Goal: Task Accomplishment & Management: Complete application form

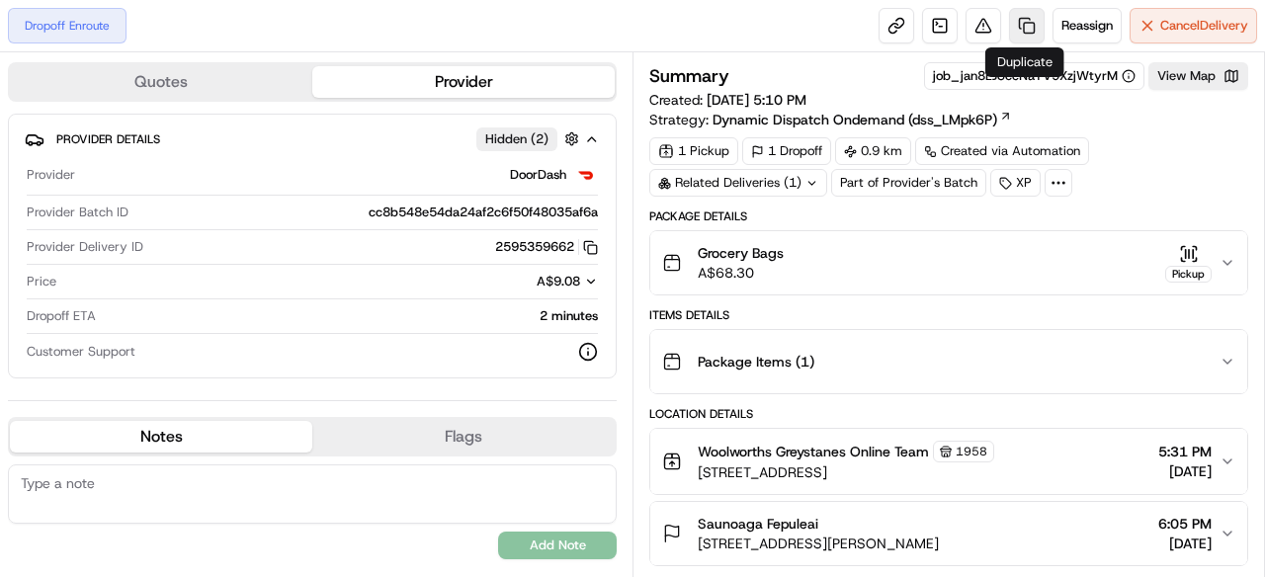
click at [1023, 26] on link at bounding box center [1027, 26] width 36 height 36
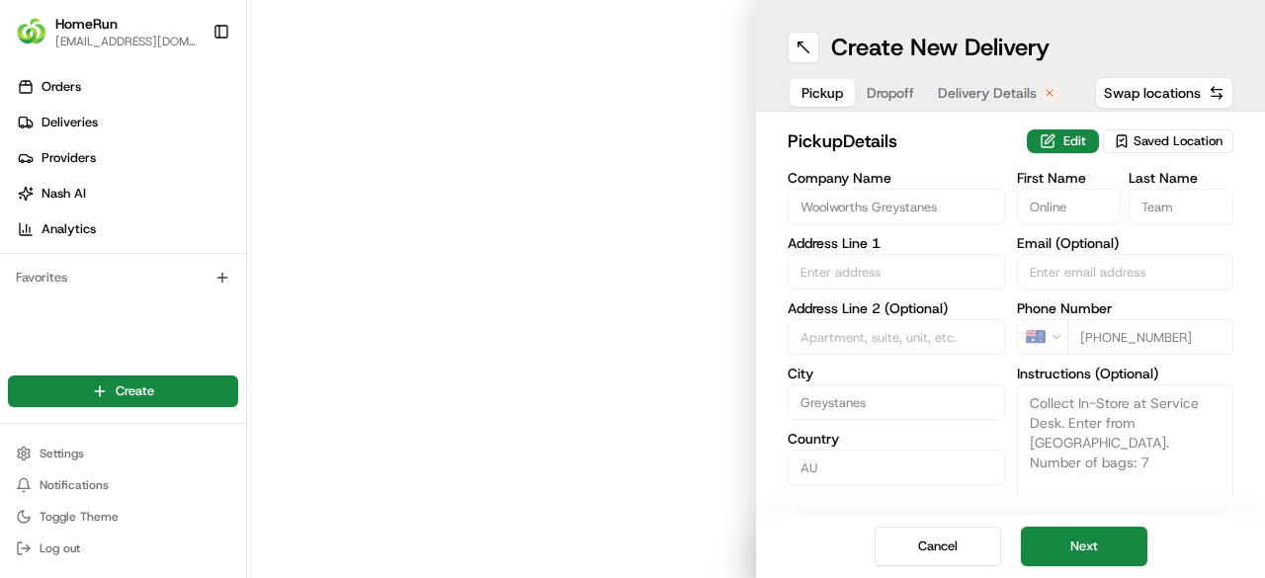
type input "[STREET_ADDRESS]"
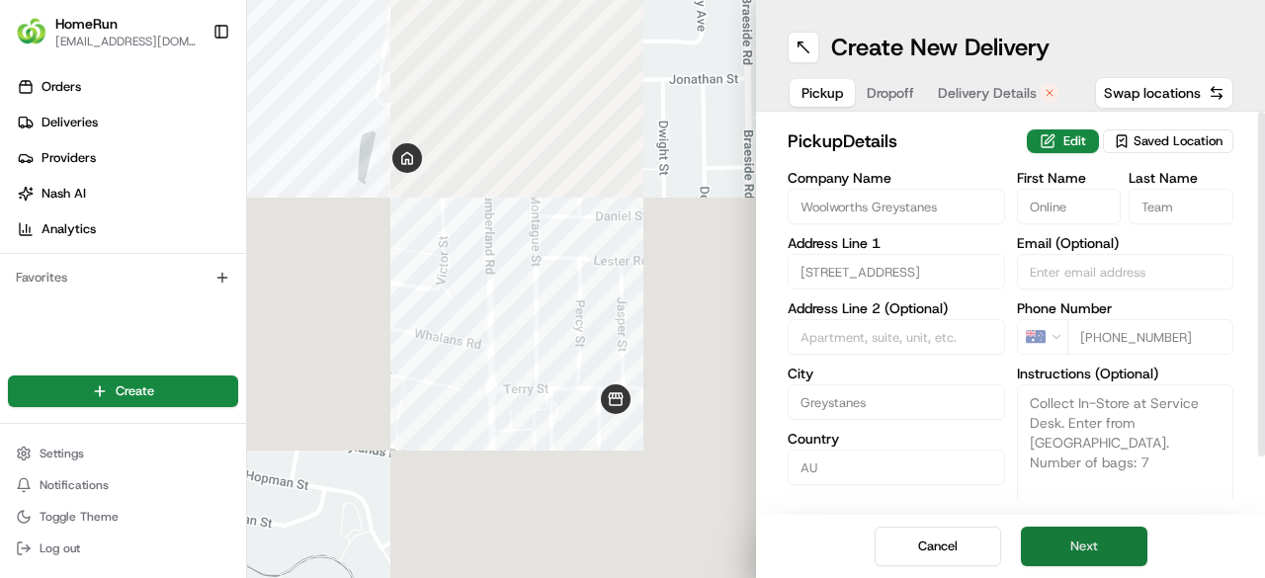
click at [1090, 553] on button "Next" at bounding box center [1084, 547] width 127 height 40
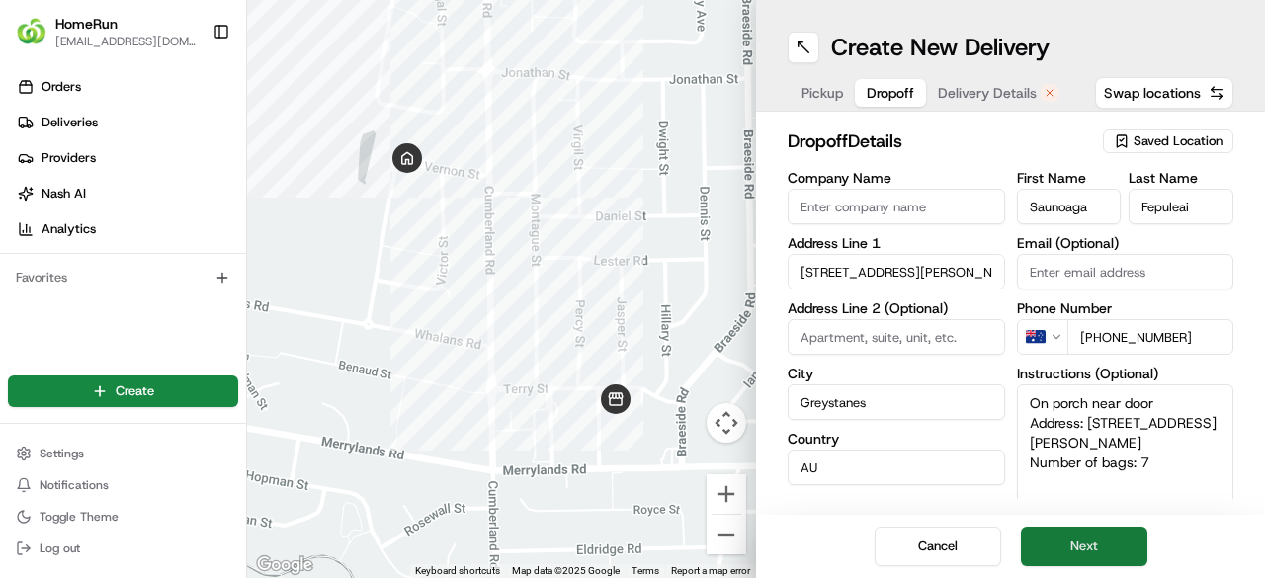
click at [1096, 551] on button "Next" at bounding box center [1084, 547] width 127 height 40
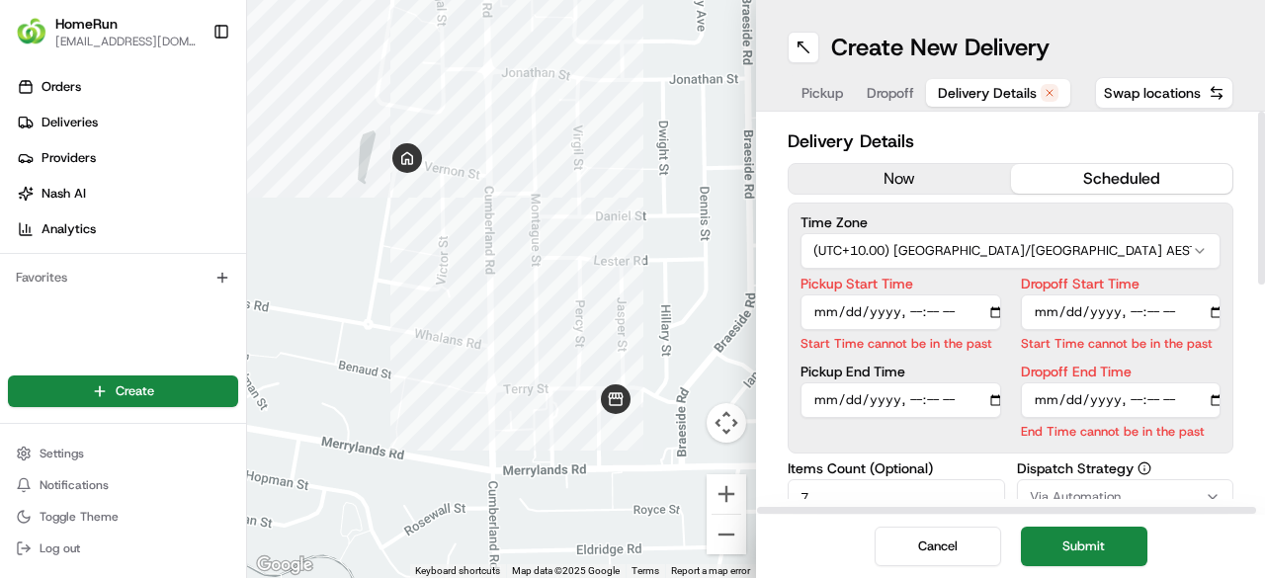
click at [890, 176] on button "now" at bounding box center [900, 179] width 222 height 30
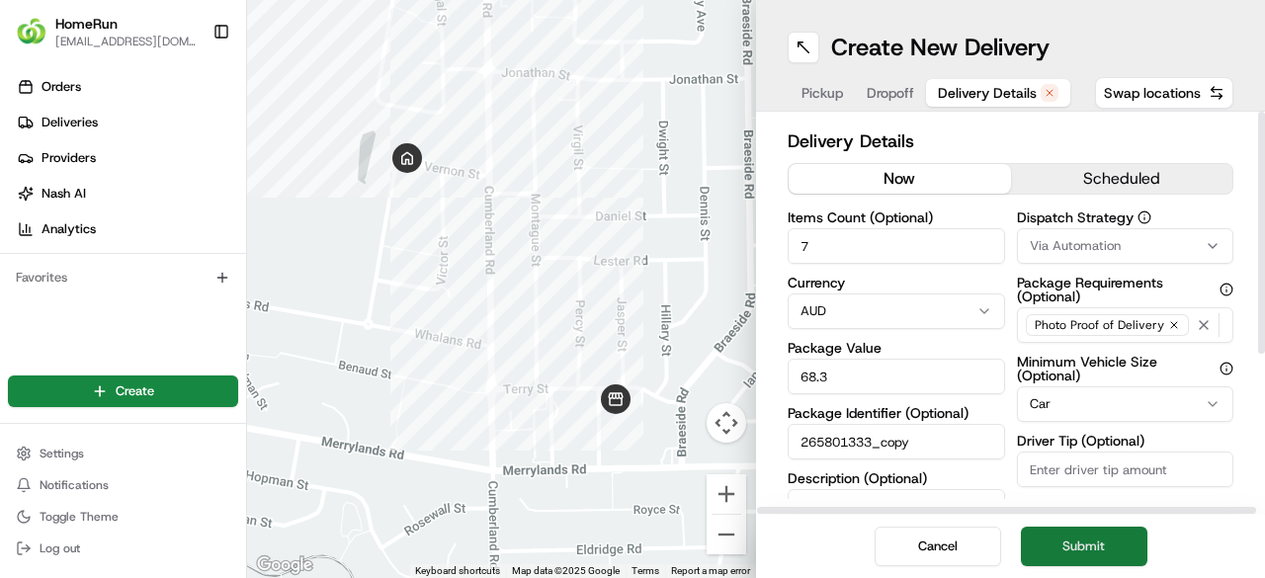
click at [1091, 552] on button "Submit" at bounding box center [1084, 547] width 127 height 40
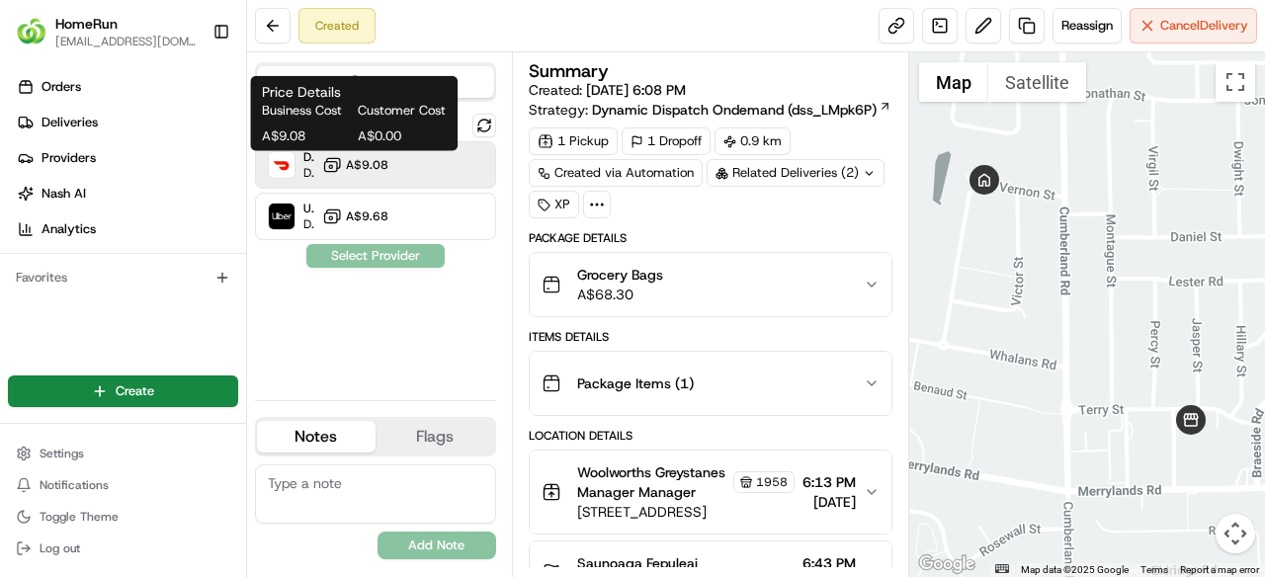
click at [384, 172] on span "A$9.08" at bounding box center [367, 165] width 43 height 16
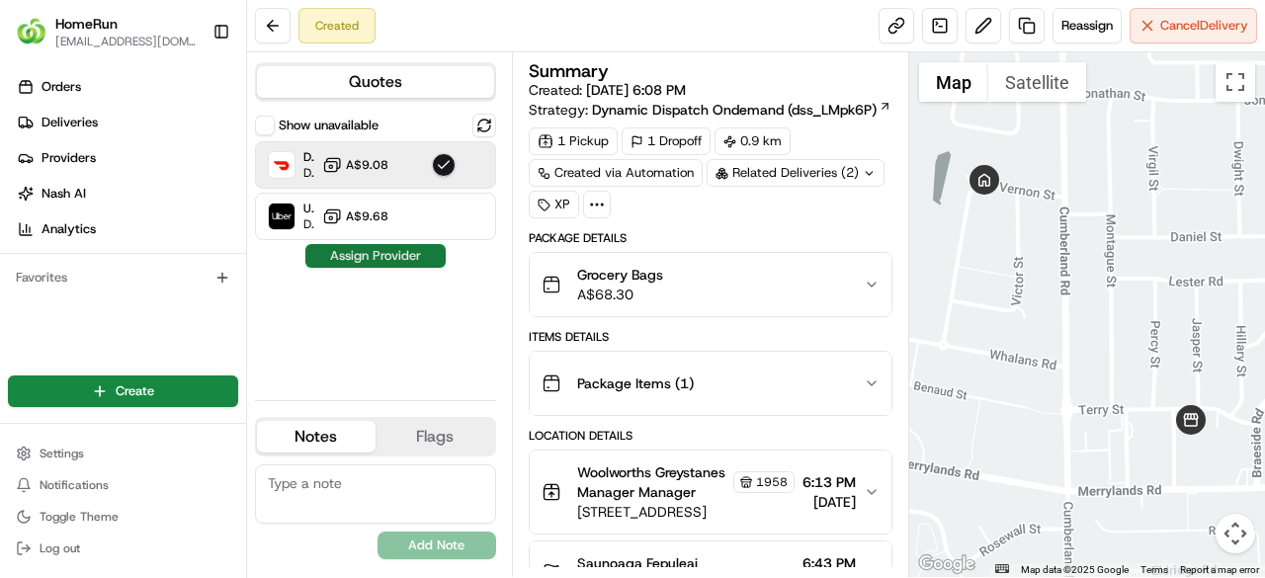
click at [401, 257] on button "Assign Provider" at bounding box center [375, 256] width 140 height 24
